Goal: Information Seeking & Learning: Learn about a topic

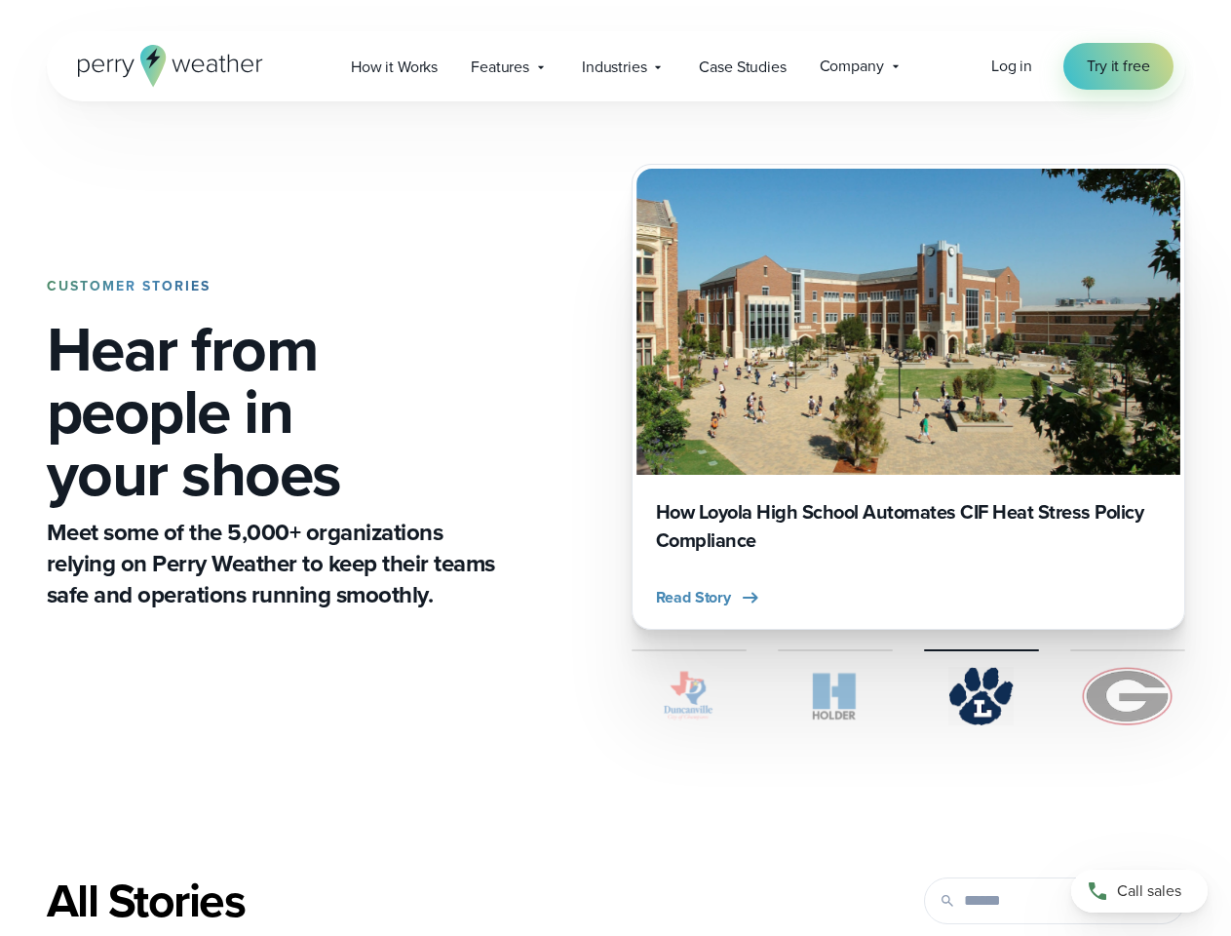
click at [615, 468] on div "CUSTOMER STORIES Hear from people in your shoes Meet some of the 5,000+ organiz…" at bounding box center [616, 444] width 1138 height 686
click at [615, 66] on span "Industries" at bounding box center [614, 67] width 64 height 23
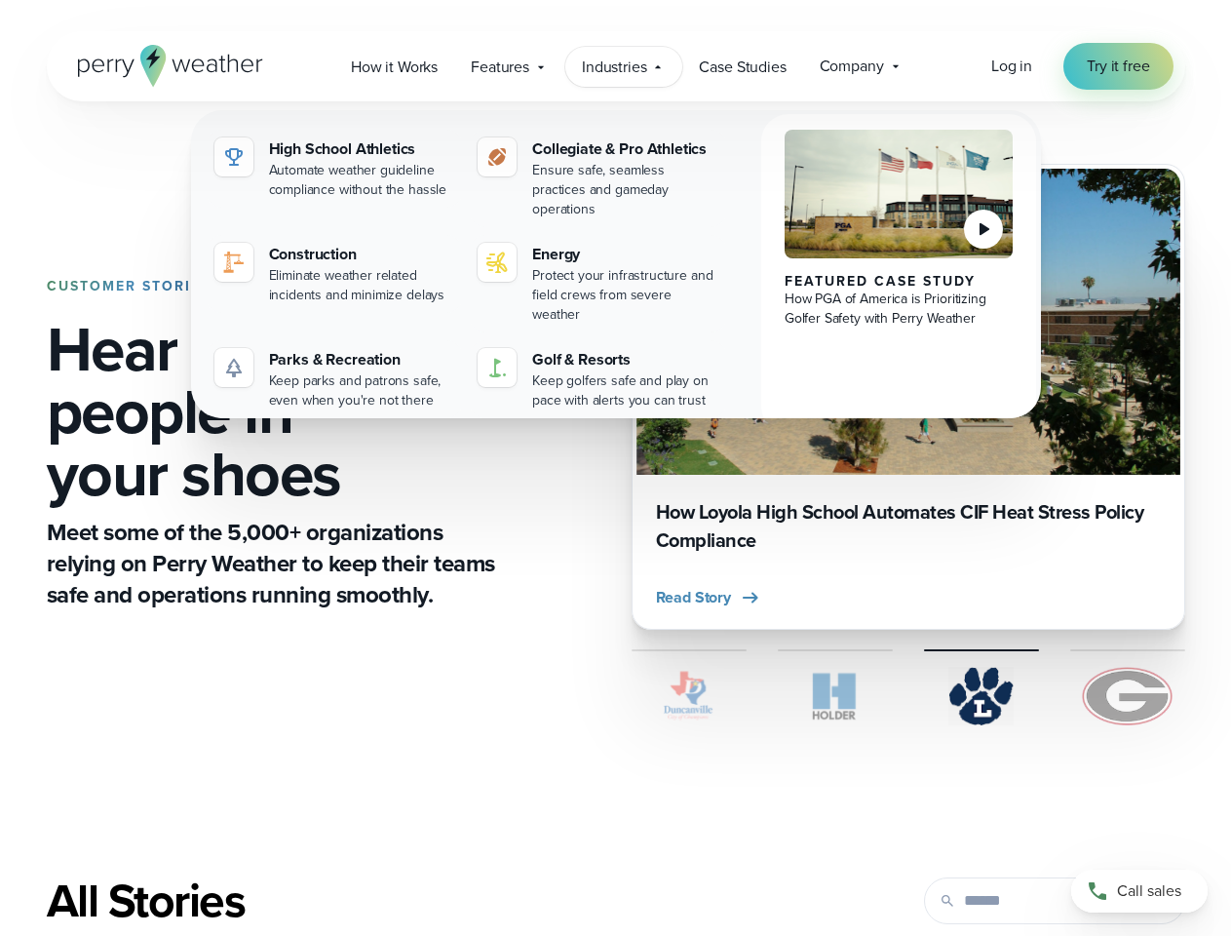
click at [709, 597] on span "Read Story" at bounding box center [693, 597] width 75 height 23
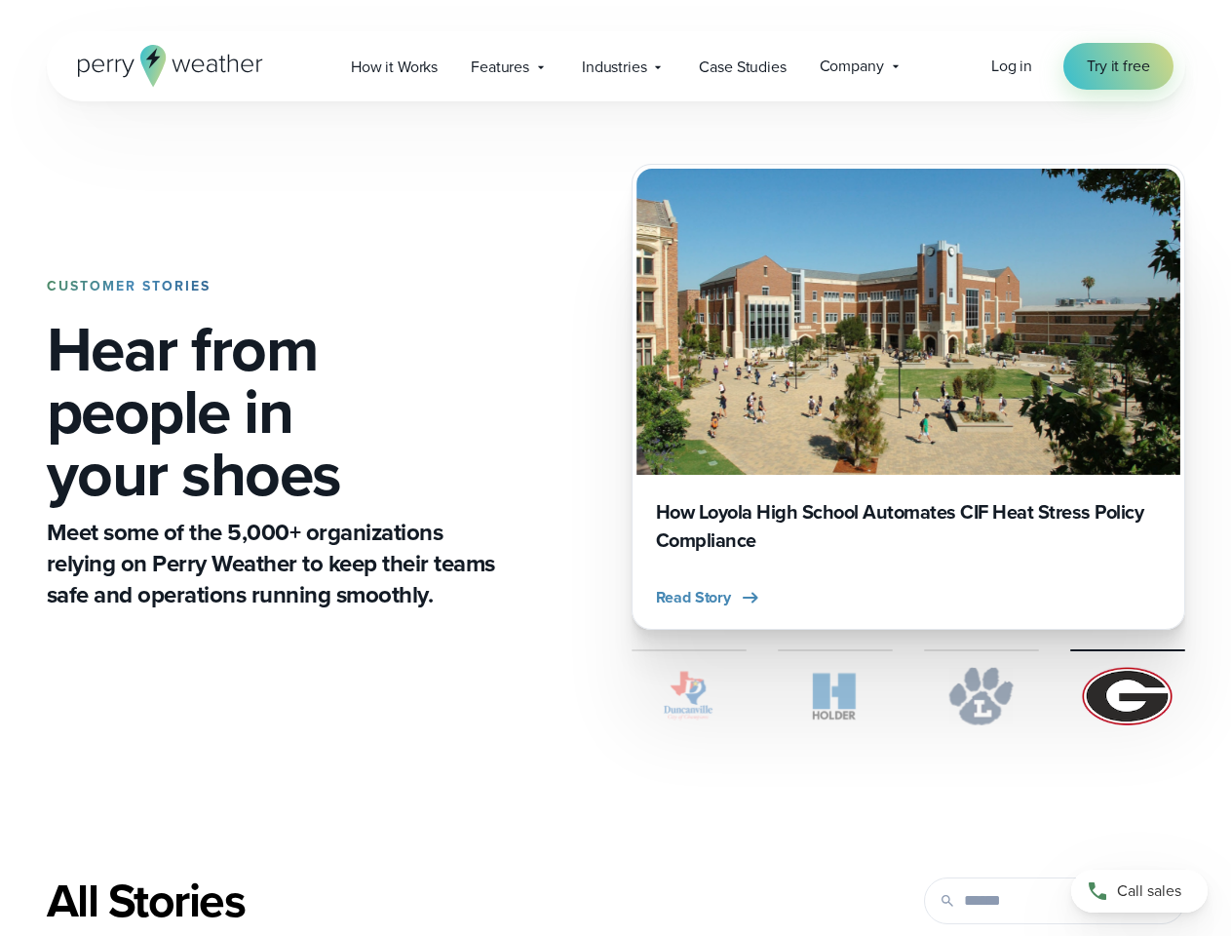
click at [615, 905] on div "All Stories" at bounding box center [421, 900] width 749 height 55
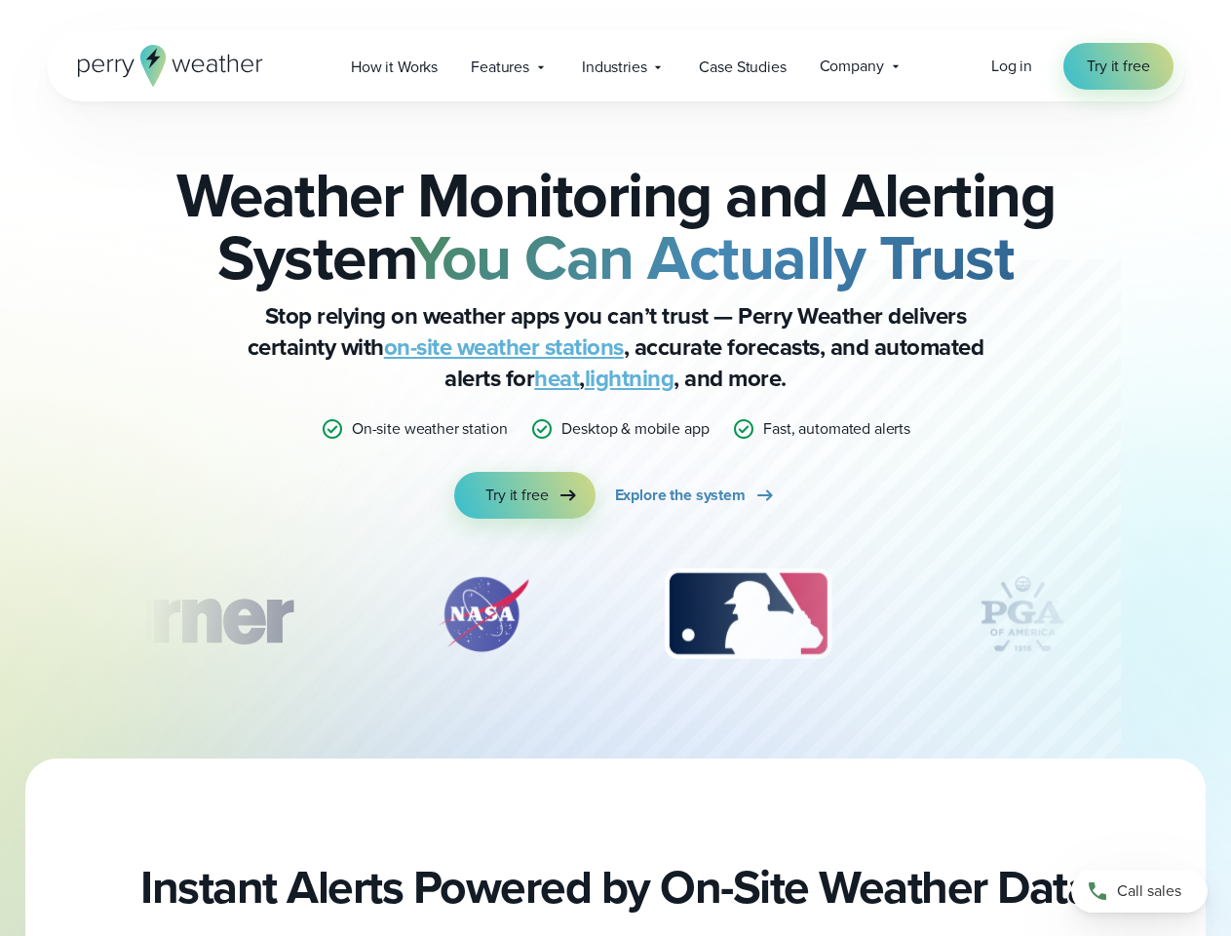
click at [615, 468] on div "Weather Monitoring and Alerting System You Can Actually Trust Stop relying on w…" at bounding box center [615, 341] width 943 height 355
click at [615, 66] on span "Industries" at bounding box center [614, 67] width 64 height 23
